Goal: Task Accomplishment & Management: Use online tool/utility

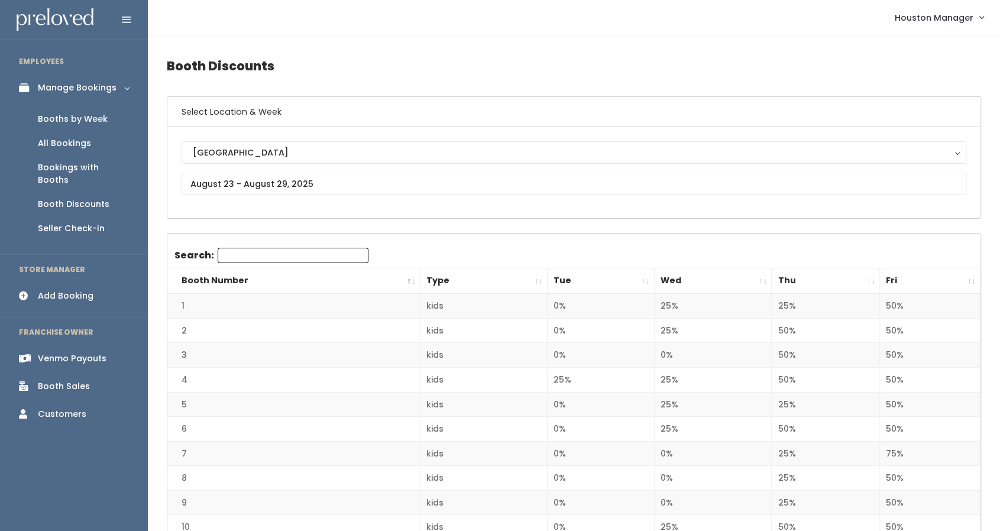
click at [67, 115] on div "Booths by Week" at bounding box center [73, 119] width 70 height 12
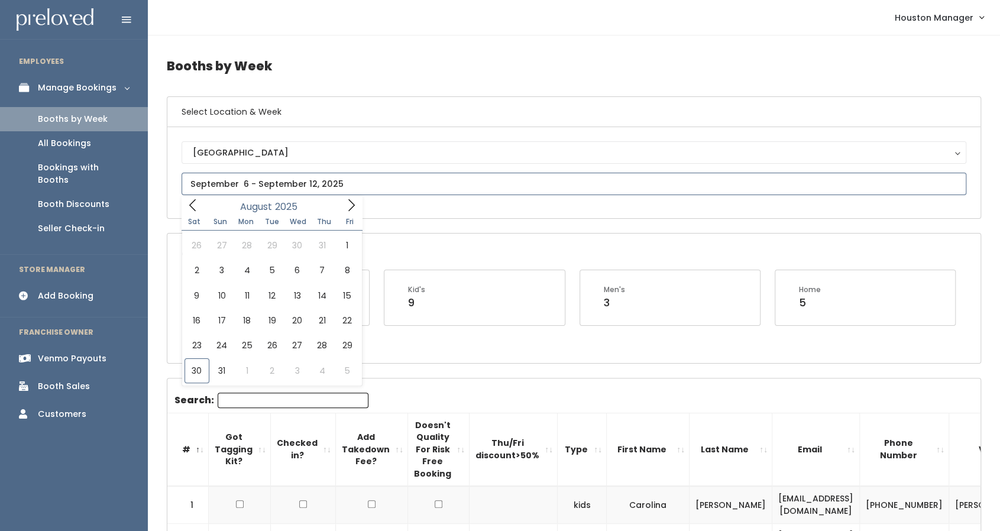
click at [335, 191] on input "text" at bounding box center [574, 184] width 785 height 22
type input "August 23 to August 29"
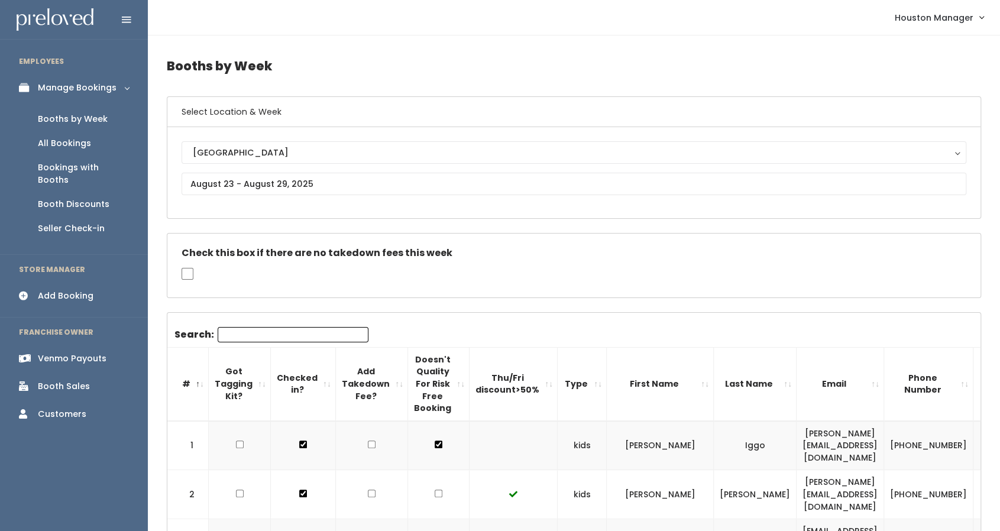
click at [287, 331] on input "Search:" at bounding box center [293, 334] width 151 height 15
type input ","
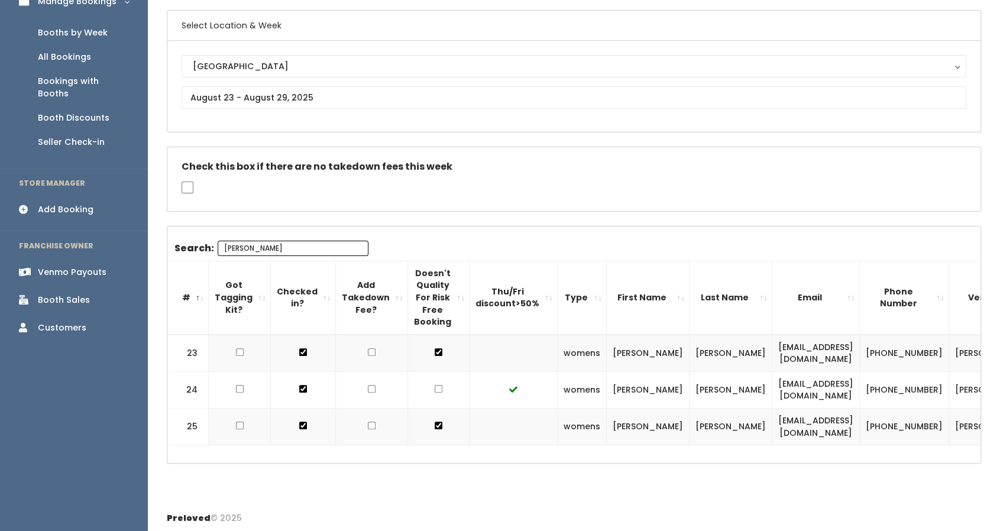
scroll to position [86, 0]
type input "misty"
click at [330, 99] on input "text" at bounding box center [574, 98] width 785 height 22
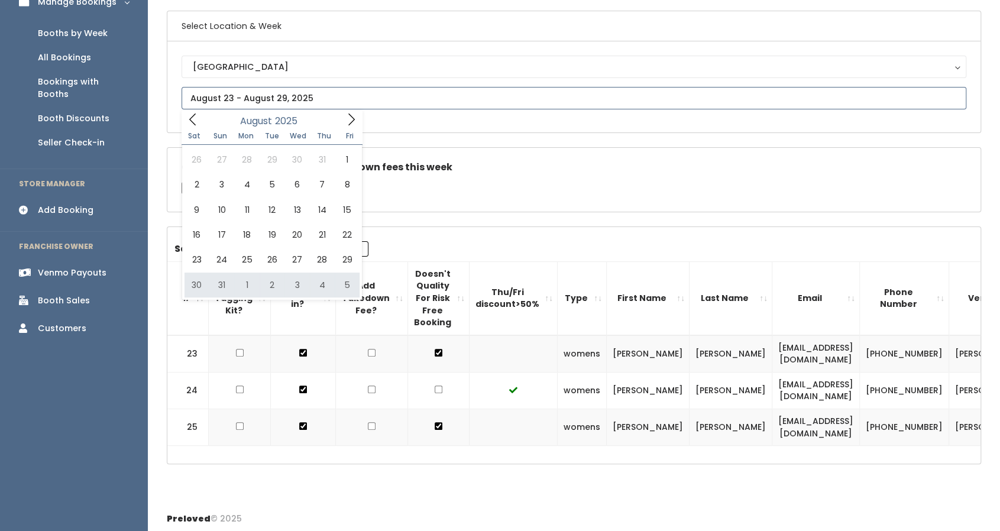
type input "August 30 to September 5"
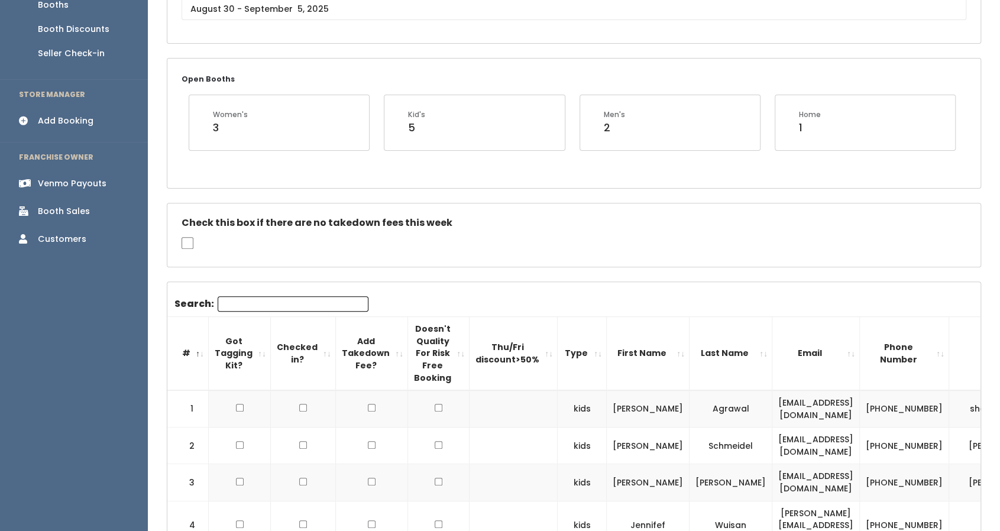
click at [260, 299] on input "Search:" at bounding box center [293, 303] width 151 height 15
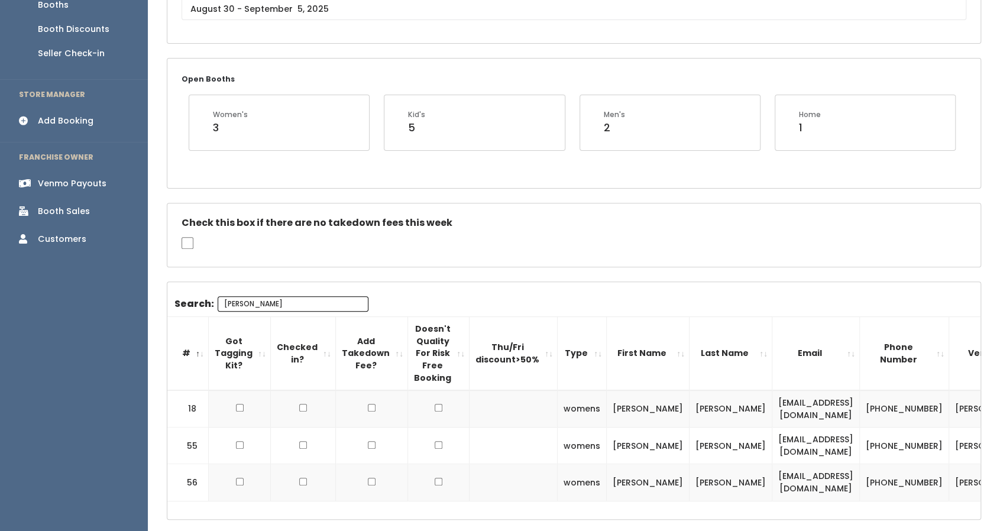
type input "[PERSON_NAME]"
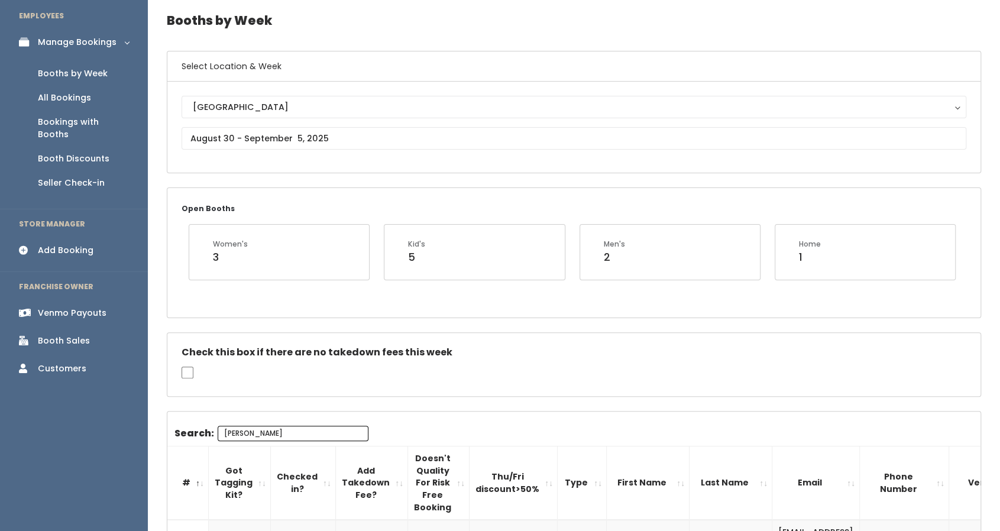
scroll to position [34, 0]
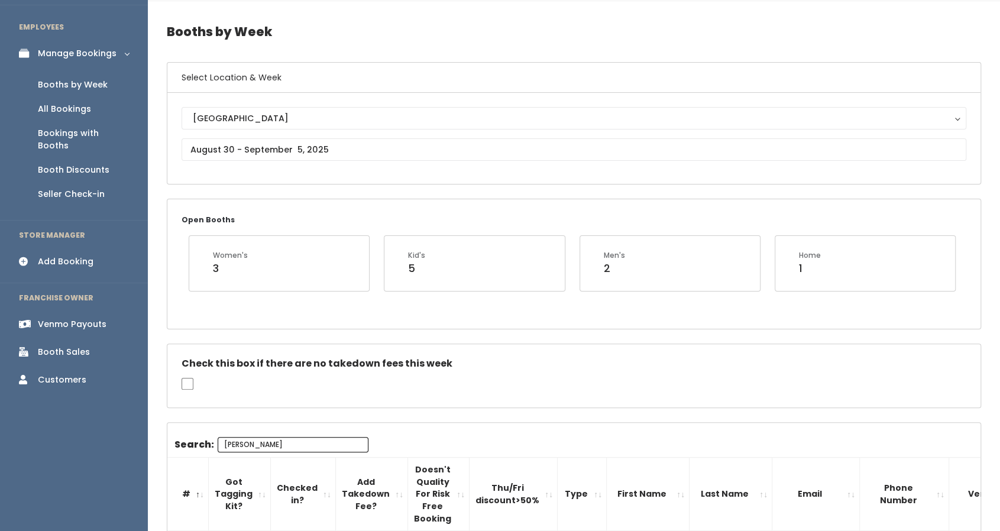
click at [77, 318] on div "Venmo Payouts" at bounding box center [72, 324] width 69 height 12
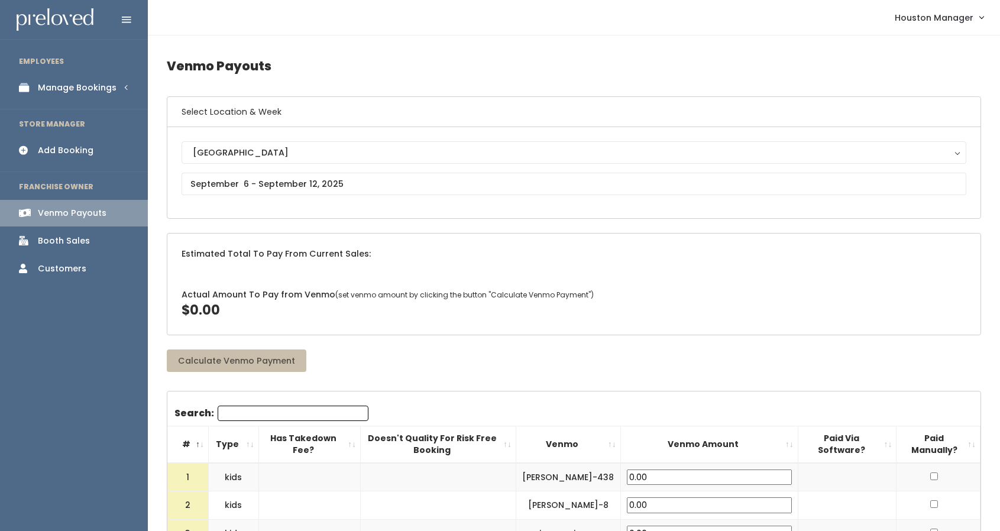
click at [55, 240] on div "Booth Sales" at bounding box center [64, 241] width 52 height 12
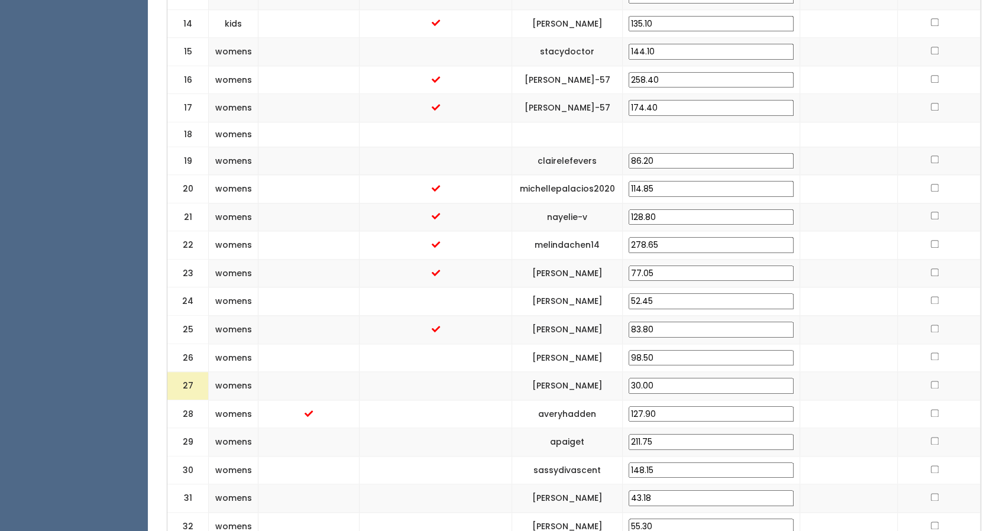
scroll to position [890, 0]
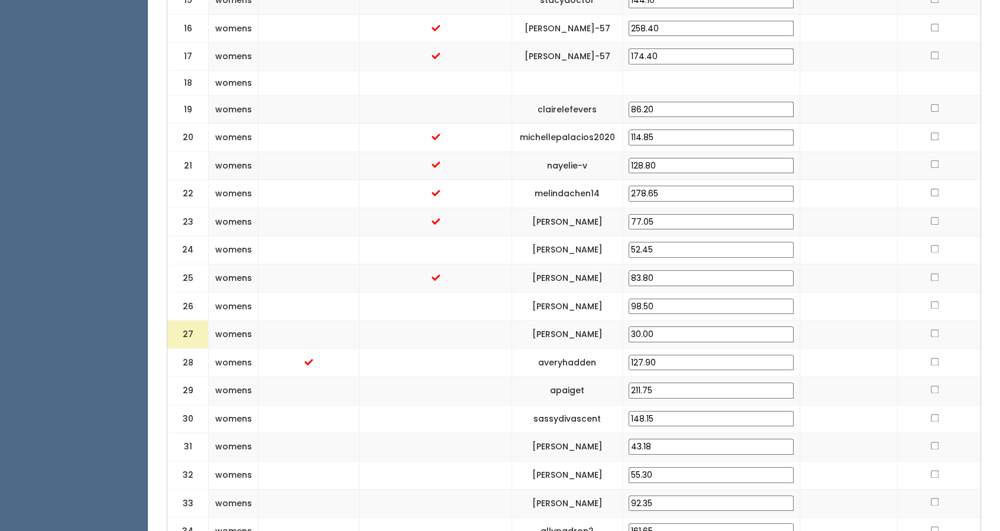
click at [760, 355] on input "127.90" at bounding box center [711, 363] width 165 height 16
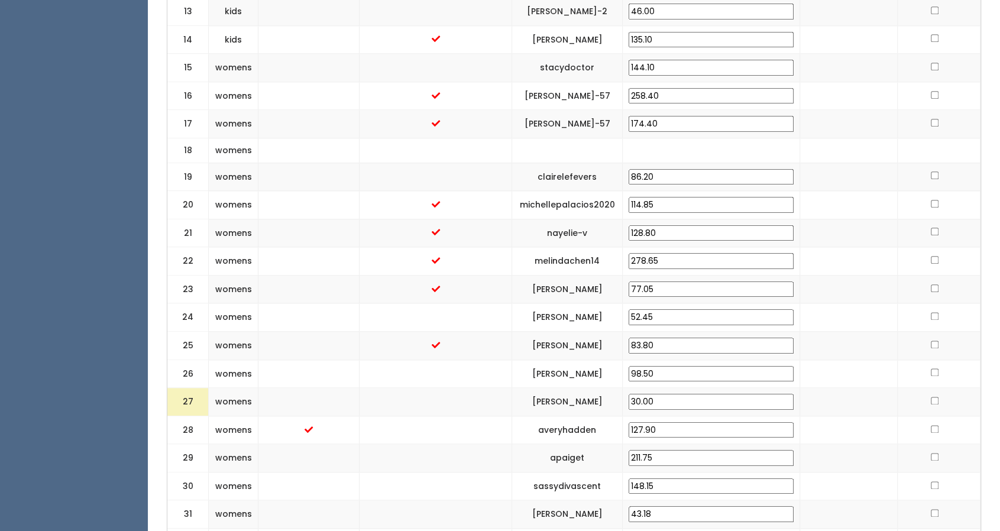
scroll to position [823, 0]
click at [678, 422] on input "127.90" at bounding box center [711, 430] width 165 height 16
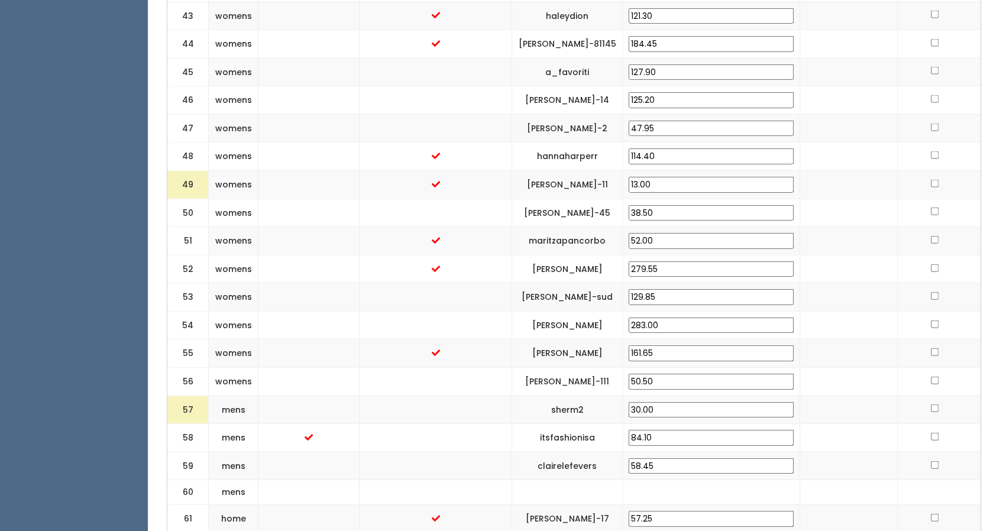
scroll to position [1677, 0]
type input "107.90"
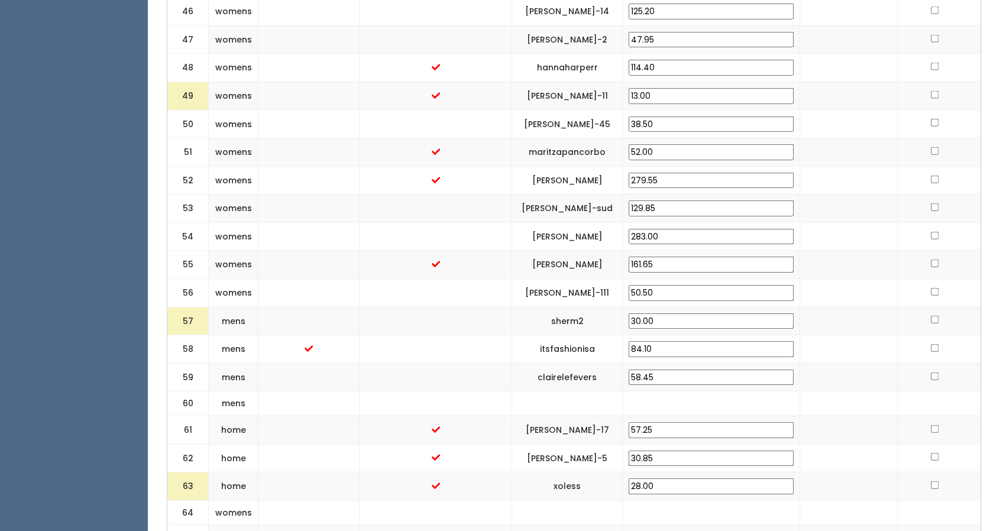
scroll to position [1765, 0]
click at [677, 341] on input "84.10" at bounding box center [711, 349] width 165 height 16
type input "64.10"
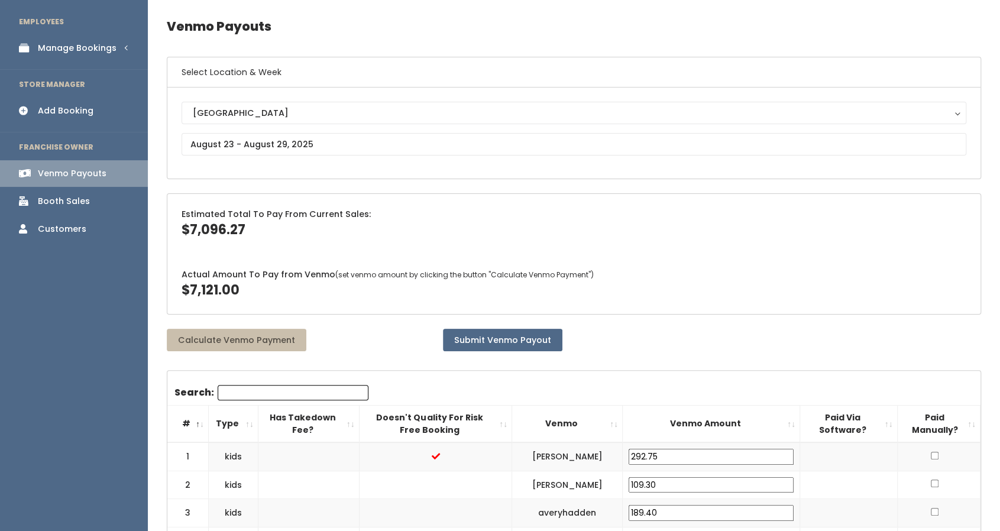
scroll to position [0, 0]
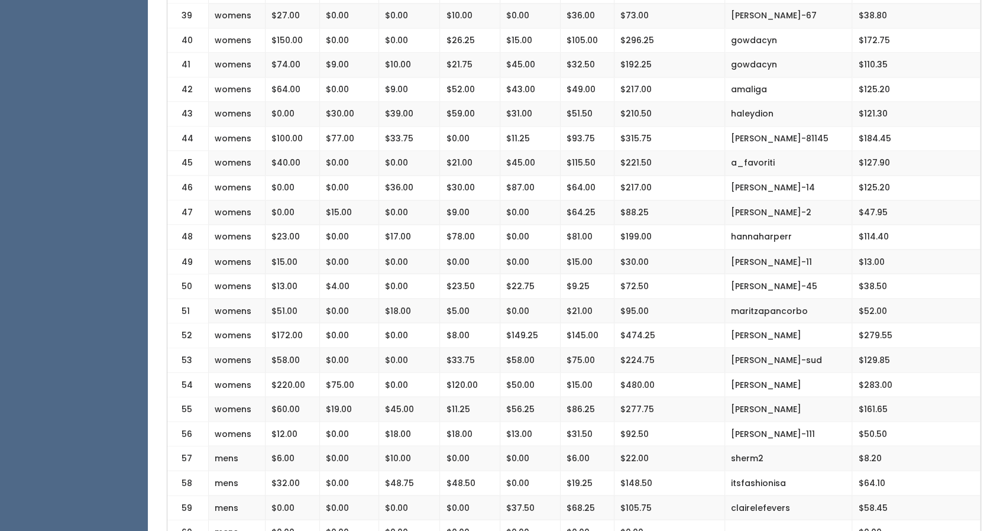
scroll to position [1260, 0]
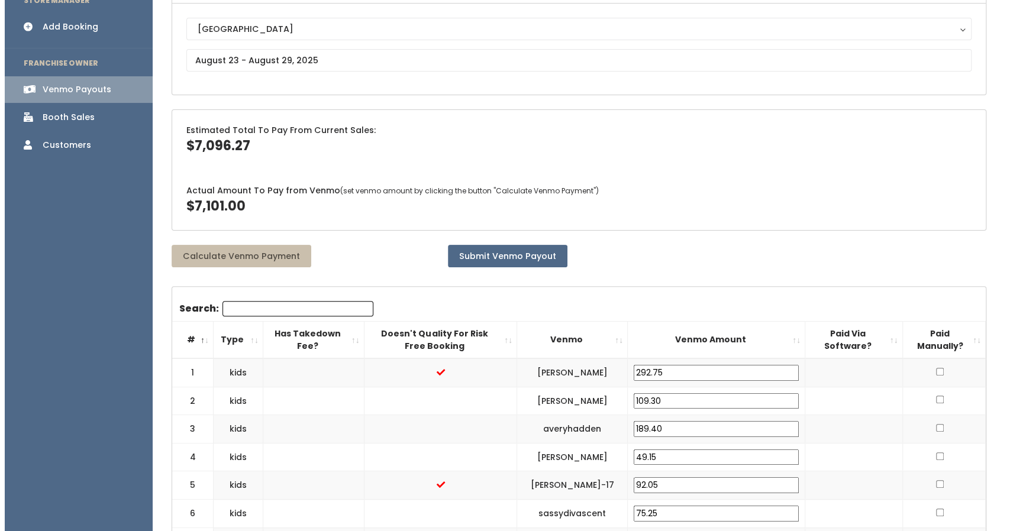
scroll to position [102, 0]
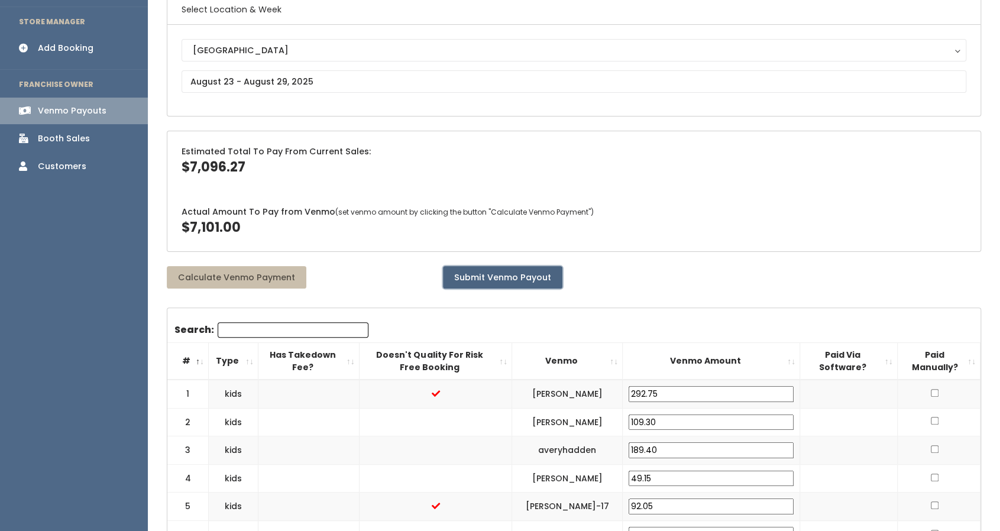
click at [495, 275] on button "Submit Venmo Payout" at bounding box center [502, 277] width 119 height 22
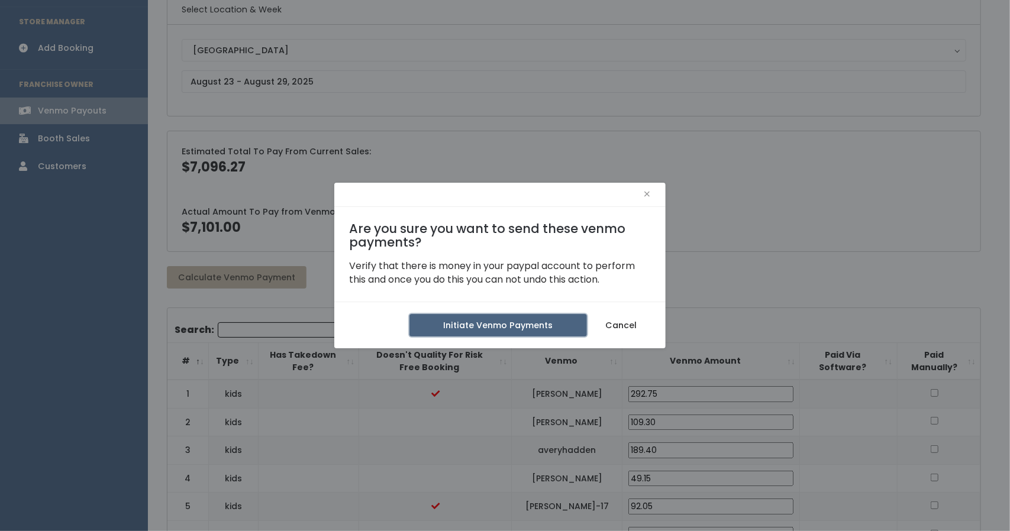
click at [505, 326] on button "Initiate Venmo Payments" at bounding box center [497, 325] width 177 height 22
